Goal: Information Seeking & Learning: Learn about a topic

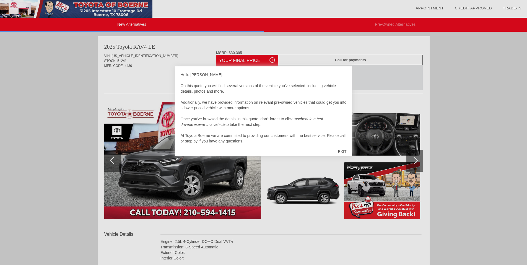
click at [340, 151] on div "EXIT" at bounding box center [342, 151] width 20 height 17
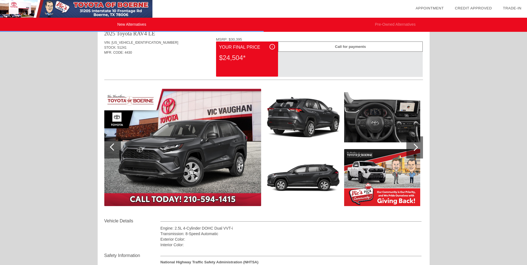
scroll to position [13, 0]
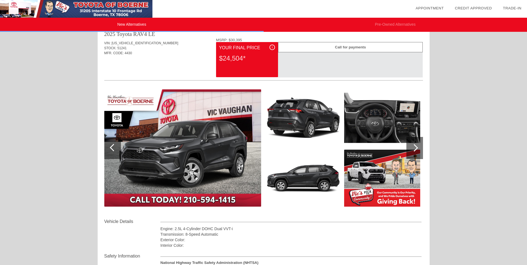
click at [272, 47] on div "i" at bounding box center [272, 48] width 6 height 6
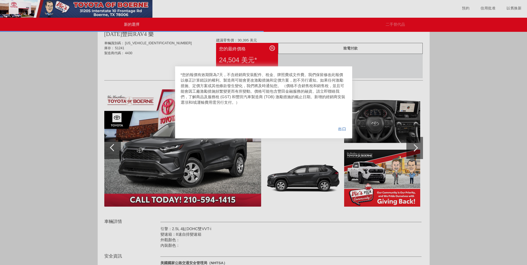
click at [339, 123] on div "出口" at bounding box center [342, 128] width 20 height 19
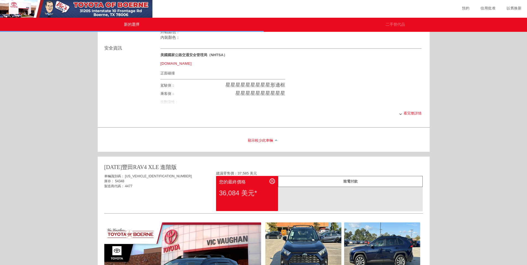
scroll to position [216, 0]
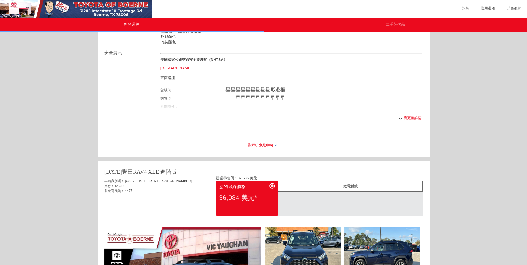
click at [409, 124] on div "看完整詳情" at bounding box center [290, 118] width 261 height 14
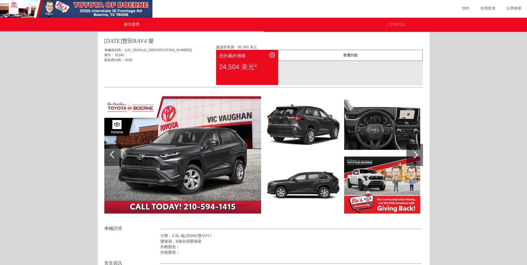
scroll to position [0, 0]
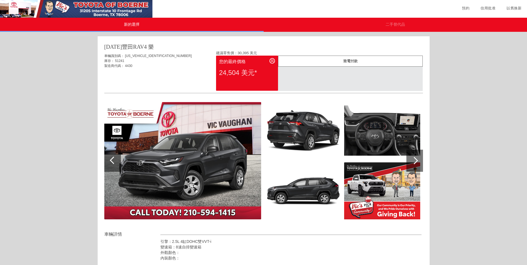
click at [432, 3] on div at bounding box center [263, 9] width 527 height 18
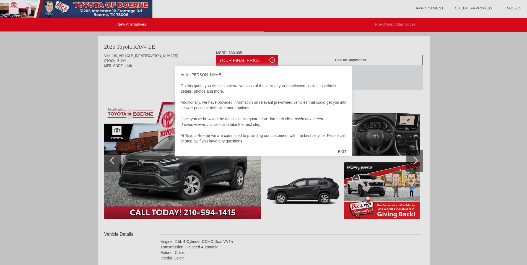
click at [340, 149] on div "EXIT" at bounding box center [342, 151] width 20 height 17
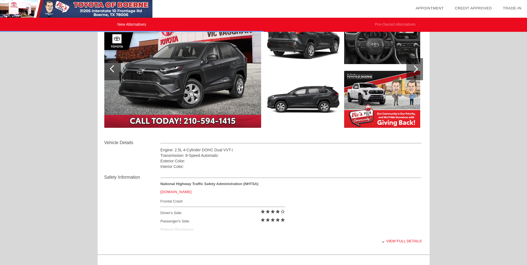
scroll to position [61, 0]
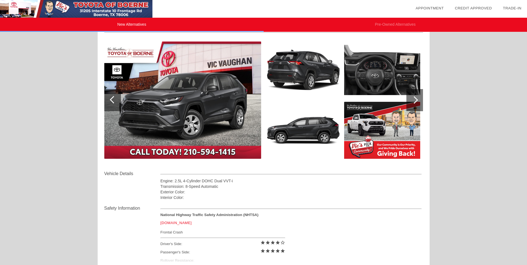
drag, startPoint x: 329, startPoint y: 140, endPoint x: 317, endPoint y: 150, distance: 15.7
click at [329, 140] on img at bounding box center [303, 130] width 76 height 57
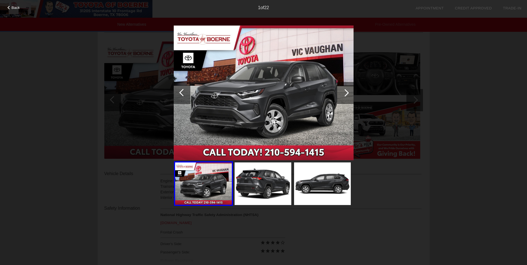
click at [320, 235] on div "Back 1 of 22" at bounding box center [263, 132] width 527 height 265
click at [438, 84] on div "Back 1 of 22" at bounding box center [263, 132] width 527 height 265
click at [9, 7] on div at bounding box center [9, 8] width 4 height 4
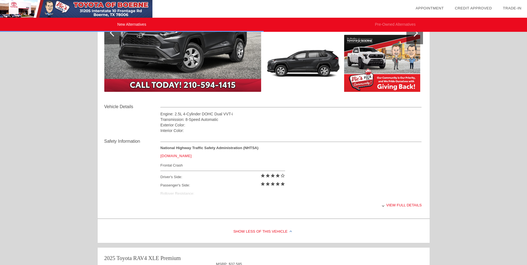
scroll to position [142, 0]
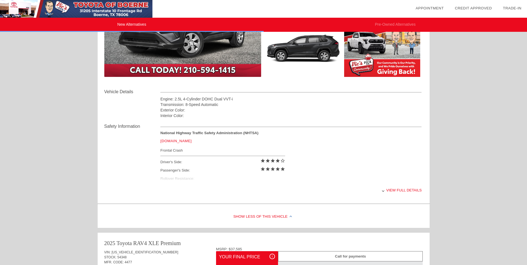
click at [399, 194] on div "View full details" at bounding box center [290, 190] width 261 height 14
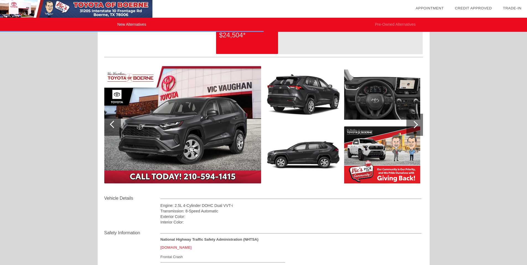
scroll to position [28, 0]
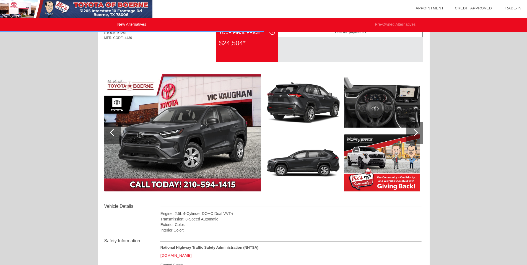
click at [420, 133] on div at bounding box center [414, 133] width 17 height 22
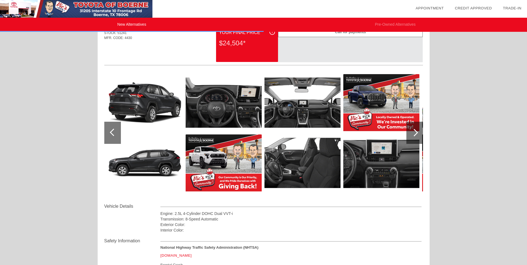
click at [420, 133] on div at bounding box center [414, 133] width 17 height 22
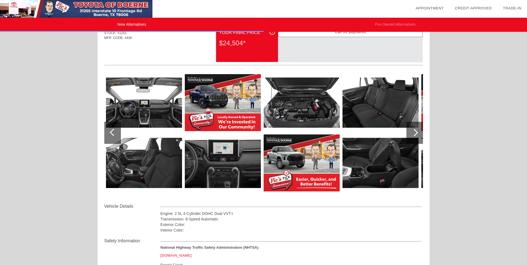
click at [420, 133] on div at bounding box center [414, 133] width 17 height 22
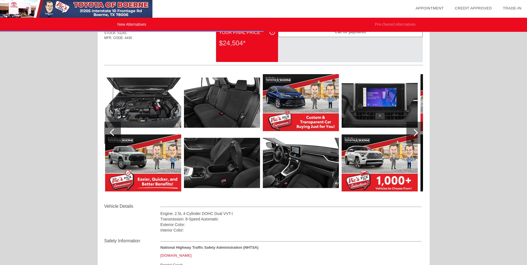
click at [420, 133] on div at bounding box center [414, 133] width 17 height 22
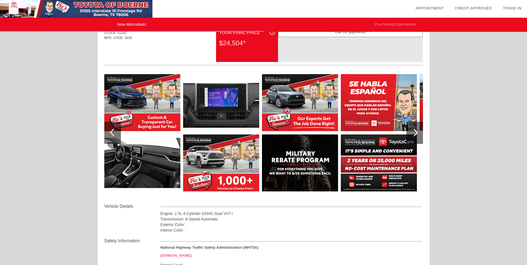
scroll to position [0, 0]
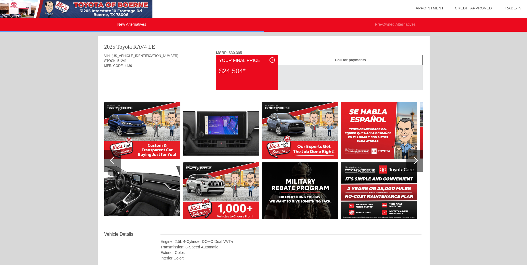
click at [268, 61] on div "Your Final Price" at bounding box center [247, 60] width 56 height 7
click at [277, 61] on div "i Your Final Price $24,504*" at bounding box center [247, 72] width 62 height 35
click at [272, 61] on div "i" at bounding box center [272, 60] width 6 height 6
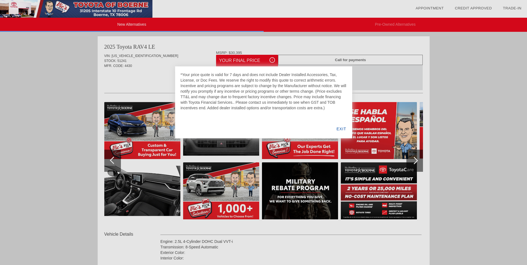
click at [339, 131] on div "EXIT" at bounding box center [340, 128] width 21 height 19
